Goal: Task Accomplishment & Management: Manage account settings

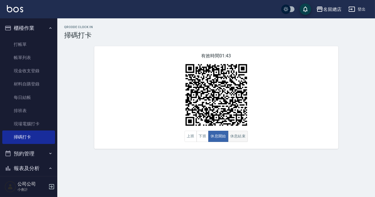
click at [239, 134] on button "休息結束" at bounding box center [238, 136] width 20 height 11
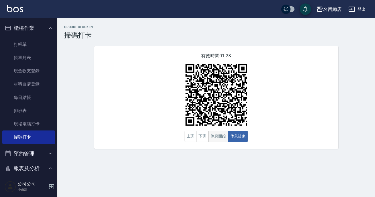
click at [226, 133] on button "休息開始" at bounding box center [218, 136] width 20 height 11
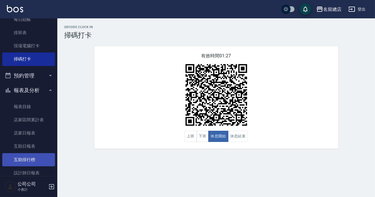
scroll to position [104, 0]
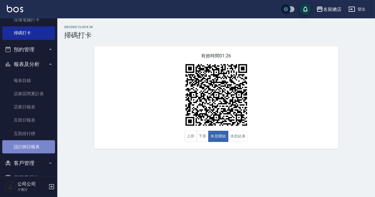
click at [36, 143] on link "設計師日報表" at bounding box center [28, 146] width 53 height 13
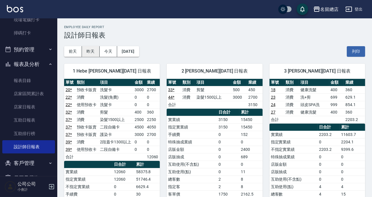
click at [88, 51] on button "昨天" at bounding box center [91, 51] width 18 height 11
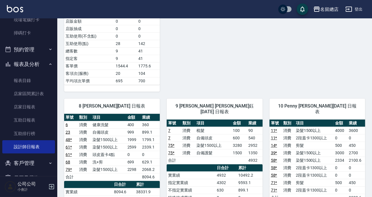
scroll to position [78, 0]
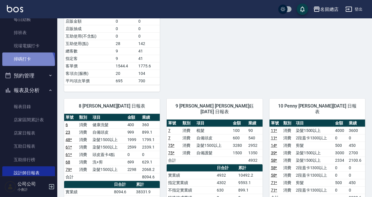
click at [27, 64] on link "掃碼打卡" at bounding box center [28, 58] width 53 height 13
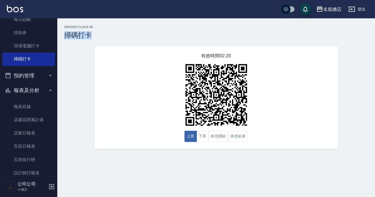
click at [290, 32] on div "QRcode Clock In 掃碼打卡" at bounding box center [216, 32] width 304 height 14
click at [216, 133] on button "休息開始" at bounding box center [218, 136] width 20 height 11
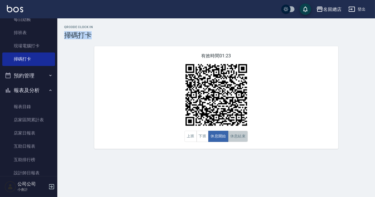
click at [235, 133] on button "休息結束" at bounding box center [238, 136] width 20 height 11
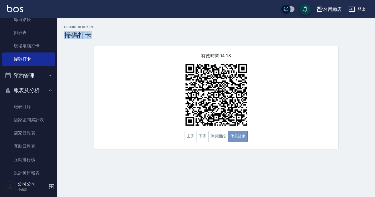
drag, startPoint x: 234, startPoint y: 132, endPoint x: 35, endPoint y: 73, distance: 207.3
click at [232, 129] on div "有效時間 04:18 上班 下班 休息開始 休息結束" at bounding box center [216, 97] width 244 height 103
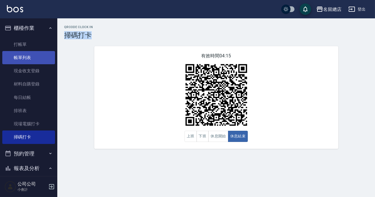
click at [32, 59] on link "帳單列表" at bounding box center [28, 57] width 53 height 13
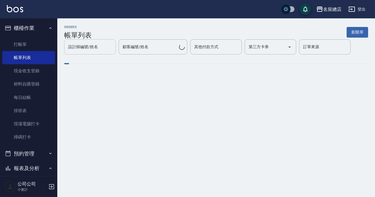
click at [95, 50] on input "設計師編號/姓名" at bounding box center [90, 47] width 46 height 10
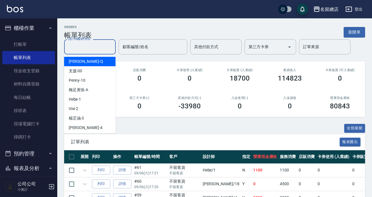
click at [85, 128] on ul "[PERSON_NAME] -Q 支援 -00 Penny -10 梅足[PERSON_NAME] -1 Vivi -2 [PERSON_NAME]-3 [P…" at bounding box center [90, 93] width 52 height 79
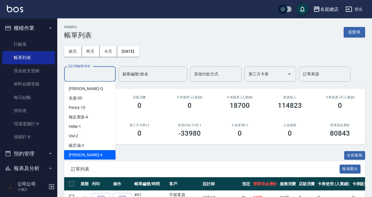
click at [97, 158] on div "[PERSON_NAME] -4" at bounding box center [90, 154] width 52 height 9
type input "[PERSON_NAME]-4"
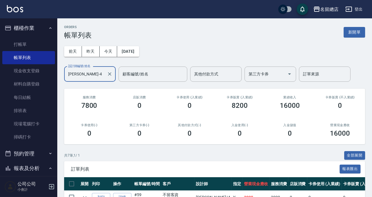
scroll to position [52, 0]
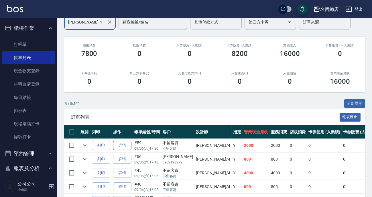
click at [119, 145] on link "詳情" at bounding box center [122, 145] width 18 height 9
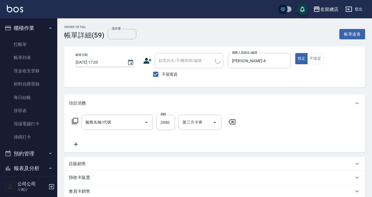
type input "[DATE] 17:20"
checkbox input "true"
type input "[PERSON_NAME]-4"
type input "燙髮2000以上(222)"
click at [76, 146] on icon at bounding box center [76, 144] width 4 height 4
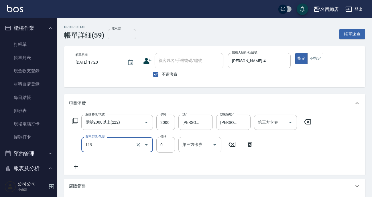
type input "頭皮蓋卡5點(119)"
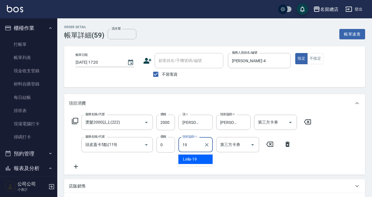
type input "Leila-19"
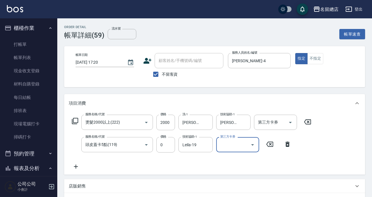
scroll to position [78, 0]
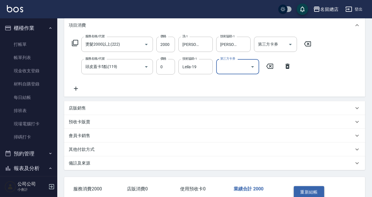
click at [312, 189] on button "重新結帳" at bounding box center [309, 192] width 30 height 12
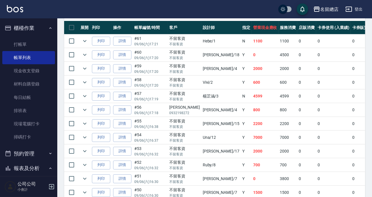
scroll to position [78, 0]
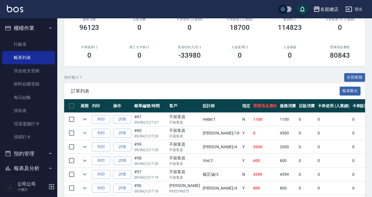
click at [201, 107] on th "設計師" at bounding box center [221, 105] width 40 height 13
click at [40, 123] on link "現場電腦打卡" at bounding box center [28, 123] width 53 height 13
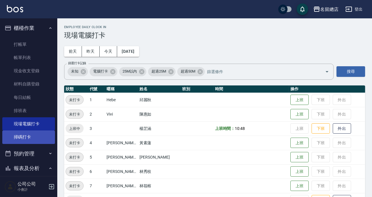
click at [45, 132] on link "掃碼打卡" at bounding box center [28, 136] width 53 height 13
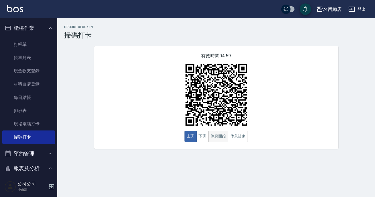
click at [225, 134] on button "休息開始" at bounding box center [218, 136] width 20 height 11
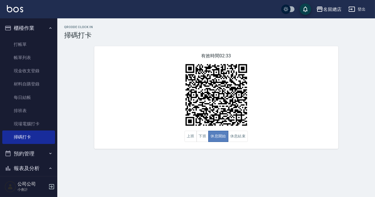
click at [225, 134] on button "休息開始" at bounding box center [218, 136] width 20 height 11
click at [237, 140] on button "休息結束" at bounding box center [238, 136] width 20 height 11
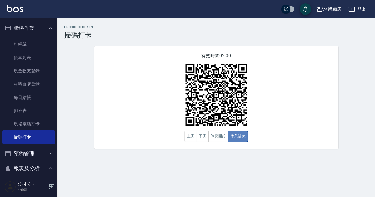
click at [237, 140] on button "休息結束" at bounding box center [238, 136] width 20 height 11
click at [223, 136] on button "休息開始" at bounding box center [218, 136] width 20 height 11
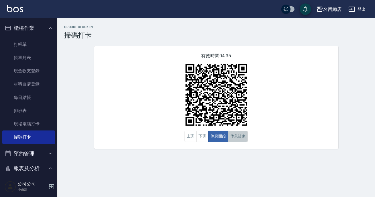
click at [241, 136] on button "休息結束" at bounding box center [238, 136] width 20 height 11
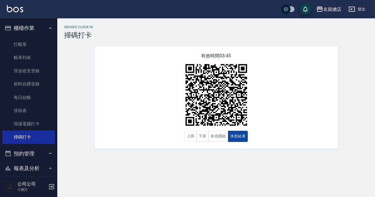
click at [241, 136] on button "休息結束" at bounding box center [238, 136] width 20 height 11
click at [234, 136] on button "休息結束" at bounding box center [238, 136] width 20 height 11
click at [225, 135] on button "休息開始" at bounding box center [218, 136] width 20 height 11
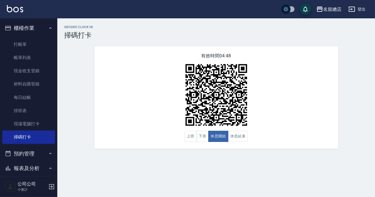
drag, startPoint x: 0, startPoint y: 48, endPoint x: 218, endPoint y: 166, distance: 248.2
click at [0, 48] on nav "櫃檯作業 打帳單 帳單列表 現金收支登錄 材料自購登錄 每日結帳 排班表 現場電腦打卡 掃碼打卡 預約管理 預約管理 單日預約紀錄 單週預約紀錄 報表及分析 …" at bounding box center [28, 97] width 57 height 158
click at [243, 135] on button "休息結束" at bounding box center [238, 136] width 20 height 11
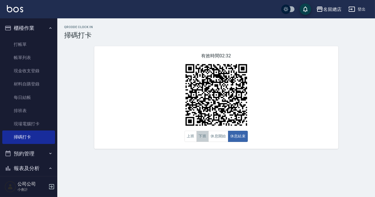
click at [205, 136] on button "下班" at bounding box center [202, 136] width 12 height 11
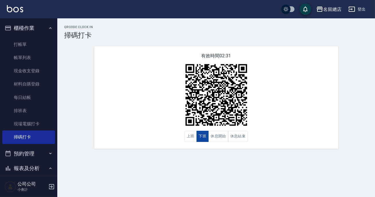
click at [205, 136] on button "下班" at bounding box center [202, 136] width 12 height 11
click at [200, 178] on div "QRcode Clock In 掃碼打卡 有效時間 02:30 上班 下班 休息開始 休息結束" at bounding box center [187, 98] width 375 height 197
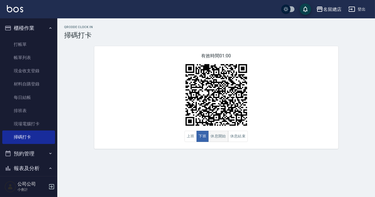
click at [227, 137] on button "休息開始" at bounding box center [218, 136] width 20 height 11
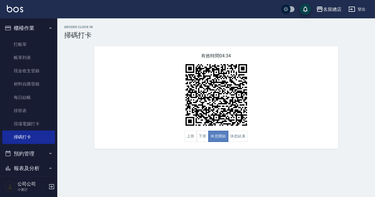
click at [221, 136] on button "休息開始" at bounding box center [218, 136] width 20 height 11
click at [187, 133] on button "上班" at bounding box center [190, 136] width 12 height 11
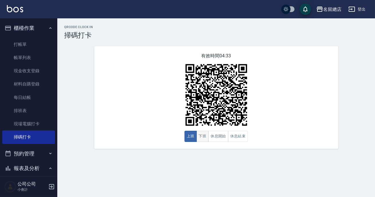
click at [204, 136] on button "下班" at bounding box center [202, 136] width 12 height 11
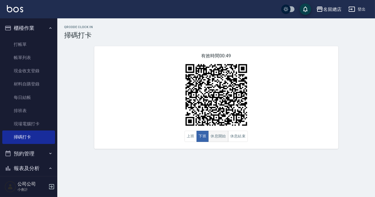
click at [213, 135] on button "休息開始" at bounding box center [218, 136] width 20 height 11
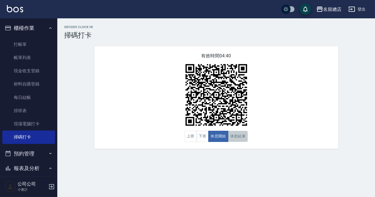
click at [238, 139] on button "休息結束" at bounding box center [238, 136] width 20 height 11
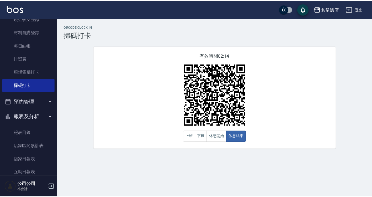
scroll to position [78, 0]
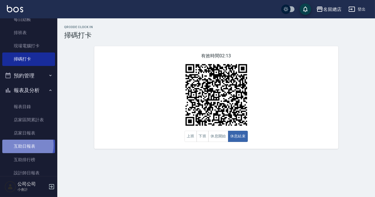
click at [22, 145] on link "互助日報表" at bounding box center [28, 145] width 53 height 13
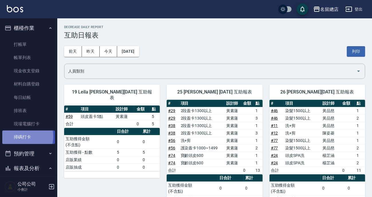
click at [23, 136] on link "掃碼打卡" at bounding box center [28, 136] width 53 height 13
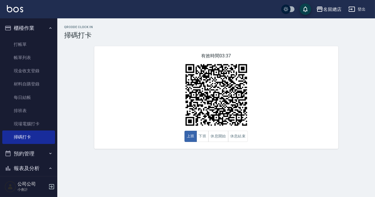
click at [154, 72] on div "有效時間 03:37 上班 下班 休息開始 休息結束" at bounding box center [216, 97] width 244 height 103
click at [201, 134] on button "下班" at bounding box center [202, 136] width 12 height 11
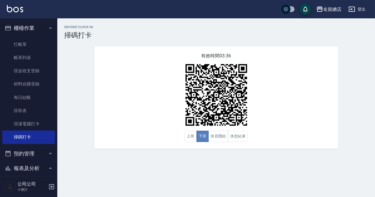
click at [201, 134] on button "下班" at bounding box center [202, 136] width 12 height 11
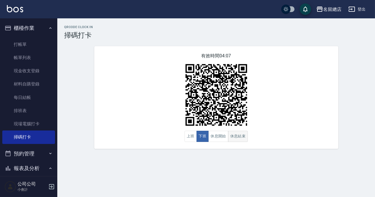
click at [242, 131] on button "休息結束" at bounding box center [238, 136] width 20 height 11
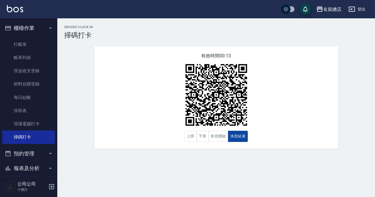
click at [242, 131] on button "休息結束" at bounding box center [238, 136] width 20 height 11
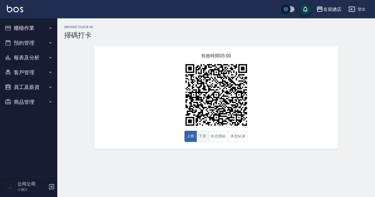
click at [203, 132] on button "下班" at bounding box center [202, 136] width 12 height 11
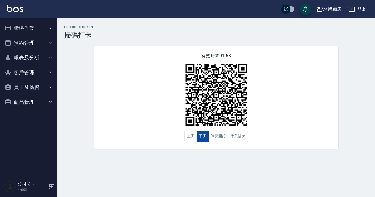
click at [206, 134] on button "下班" at bounding box center [202, 136] width 12 height 11
click at [192, 139] on button "上班" at bounding box center [190, 136] width 12 height 11
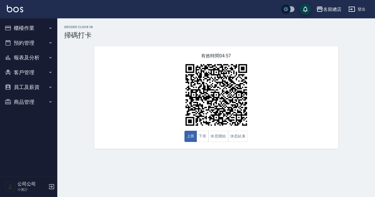
click at [224, 168] on div "QRcode Clock In 掃碼打卡 有效時間 04:57 上班 下班 休息開始 休息結束" at bounding box center [187, 98] width 375 height 197
click at [203, 139] on button "下班" at bounding box center [202, 136] width 12 height 11
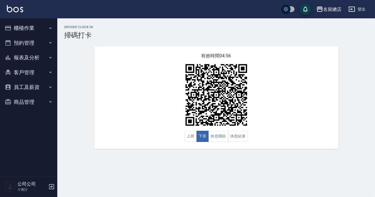
click at [331, 101] on div "有效時間 04:56 上班 下班 休息開始 休息結束" at bounding box center [216, 97] width 244 height 103
